Goal: Transaction & Acquisition: Purchase product/service

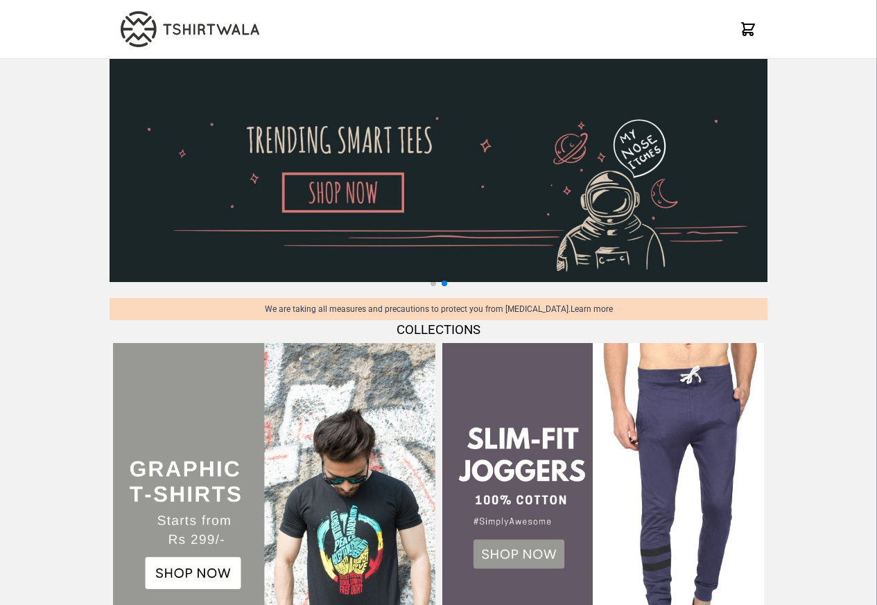
click at [184, 462] on img at bounding box center [274, 504] width 322 height 322
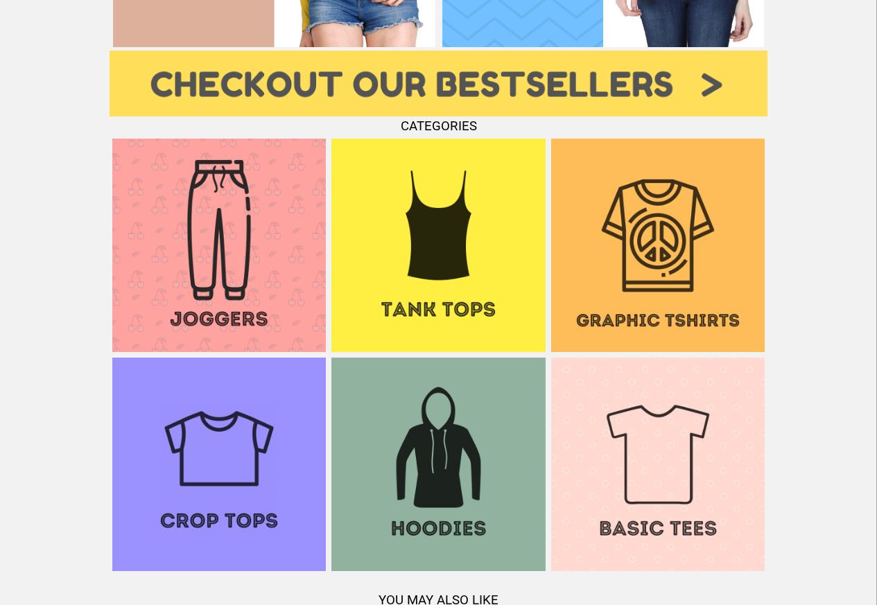
scroll to position [1081, 0]
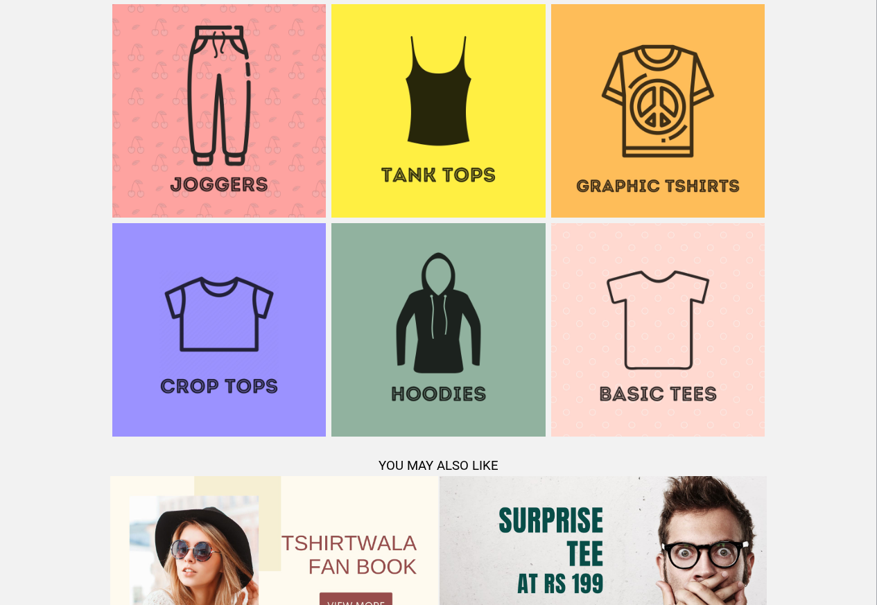
click at [683, 352] on img at bounding box center [657, 329] width 213 height 213
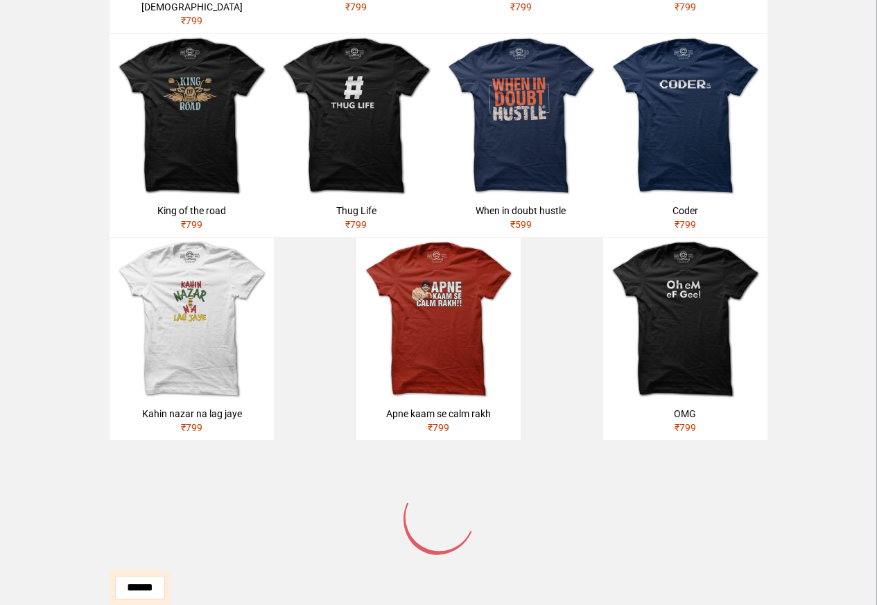
scroll to position [383, 0]
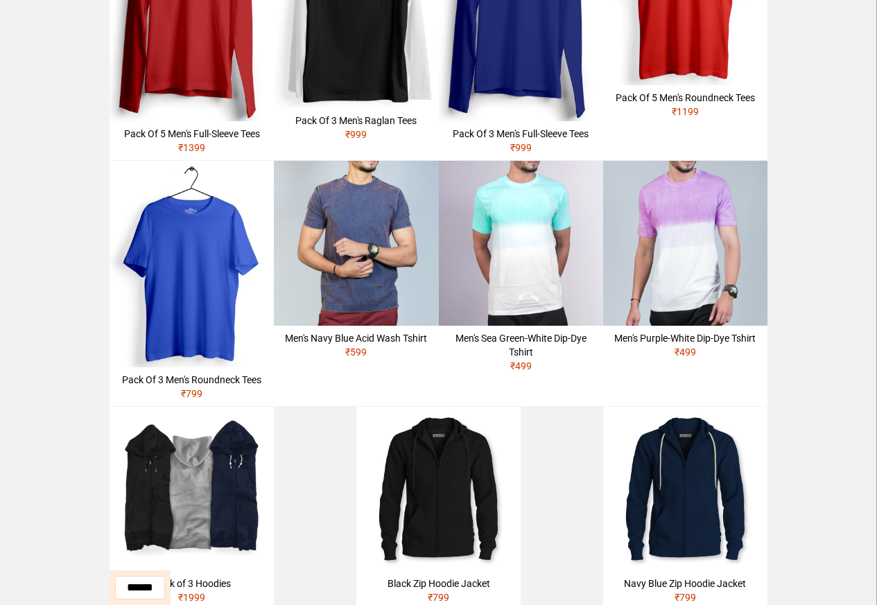
scroll to position [383, 0]
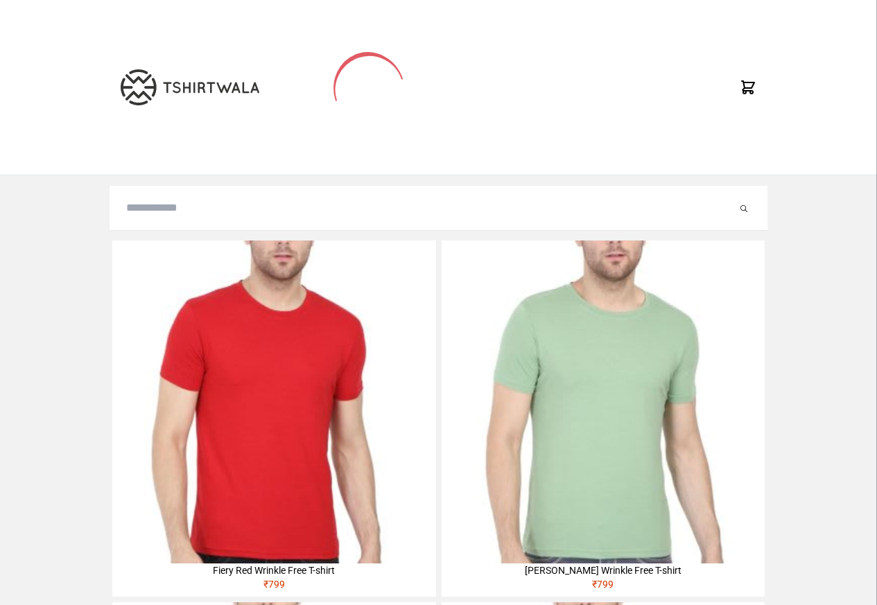
click at [157, 213] on input "search" at bounding box center [431, 208] width 611 height 17
paste input "**********"
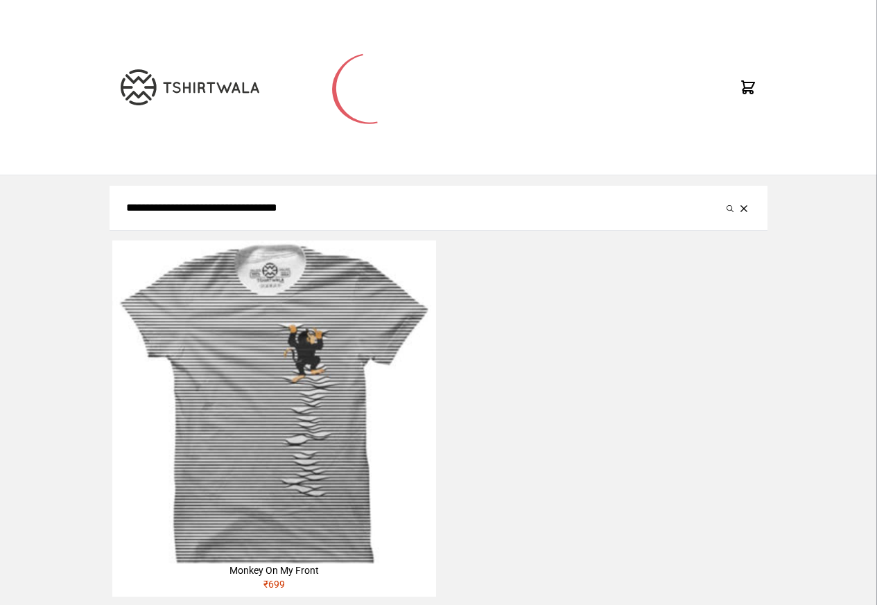
type input "**********"
click at [723, 200] on button "submit" at bounding box center [730, 208] width 14 height 17
click at [271, 414] on img at bounding box center [273, 401] width 323 height 323
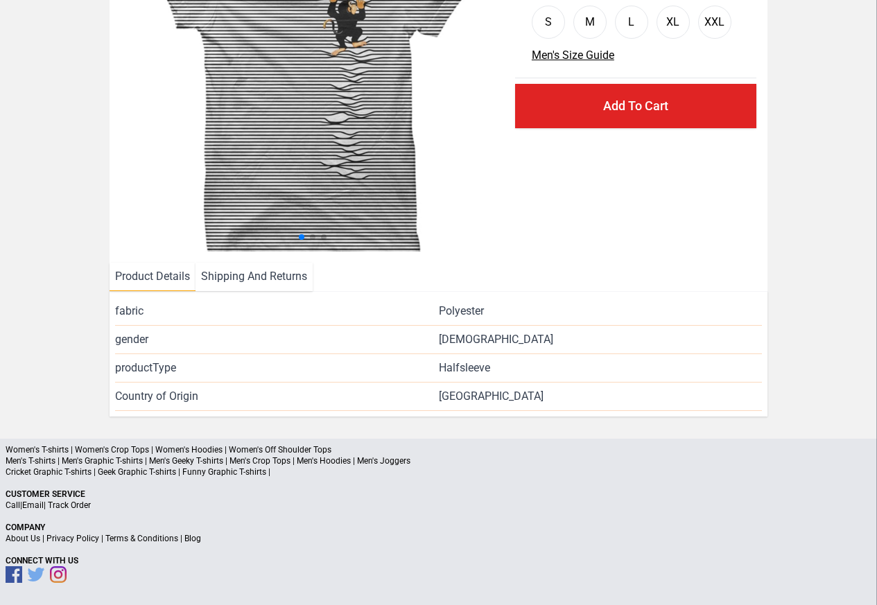
scroll to position [168, 0]
